Goal: Task Accomplishment & Management: Manage account settings

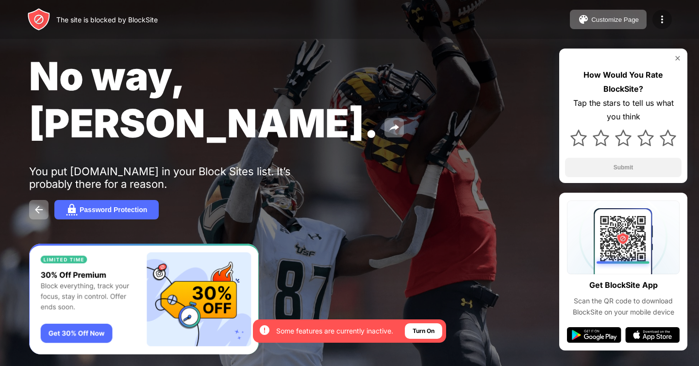
click at [667, 18] on img at bounding box center [662, 20] width 12 height 12
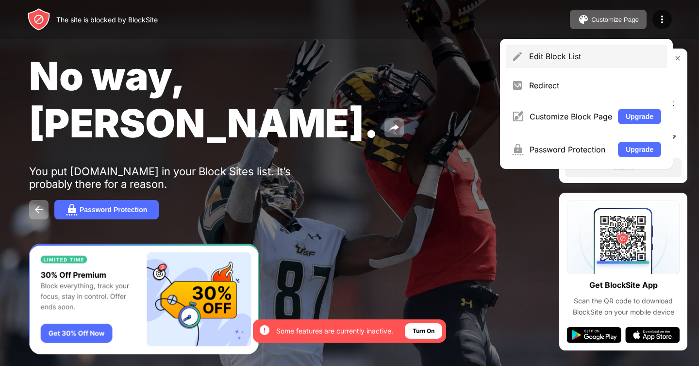
click at [532, 59] on div "Edit Block List" at bounding box center [595, 56] width 132 height 10
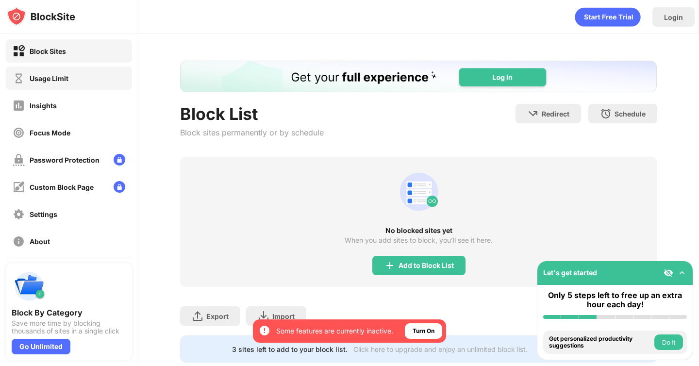
click at [85, 76] on div "Usage Limit" at bounding box center [69, 77] width 126 height 23
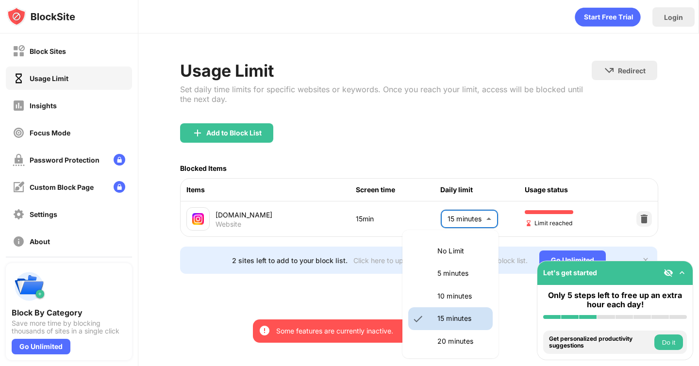
click at [478, 220] on body "By opting in, you ensure access to all the features and benefits that rely on t…" at bounding box center [349, 183] width 699 height 366
click at [448, 302] on li "10 minutes" at bounding box center [450, 296] width 84 height 22
type input "**"
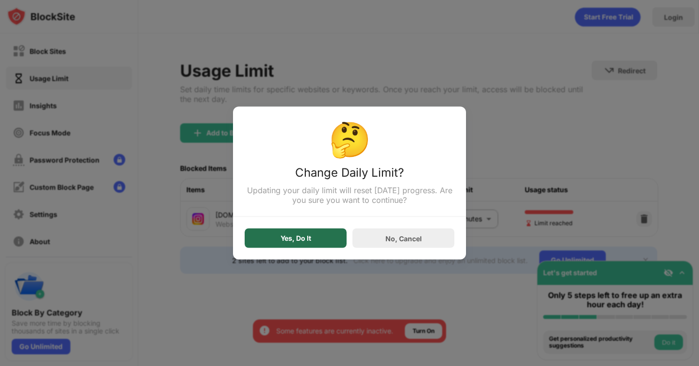
click at [316, 235] on div "Yes, Do It" at bounding box center [295, 237] width 102 height 19
